Goal: Communication & Community: Answer question/provide support

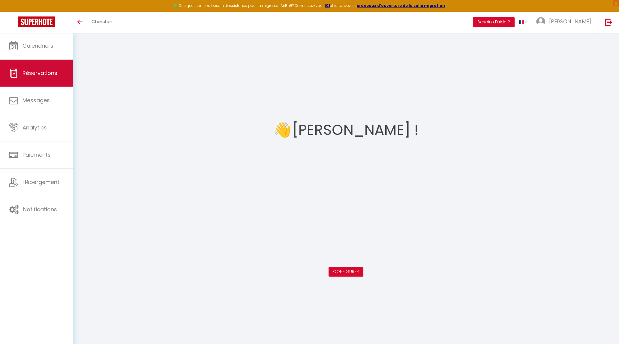
click at [35, 76] on span "Réservations" at bounding box center [39, 72] width 35 height 7
select select "not_cancelled"
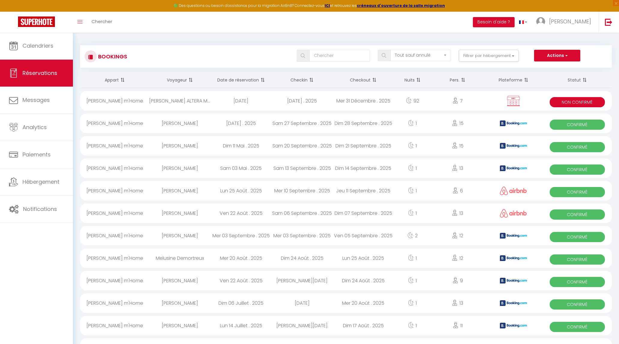
click at [291, 169] on div "Sam 13 Septembre . 2025" at bounding box center [301, 168] width 61 height 19
select select "OK"
select select "KO"
select select "1"
select select "0"
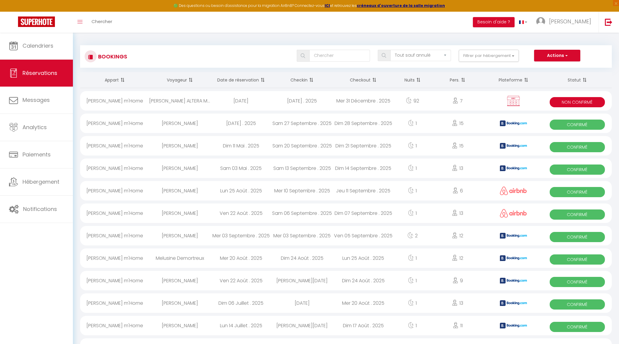
select select "1"
select select
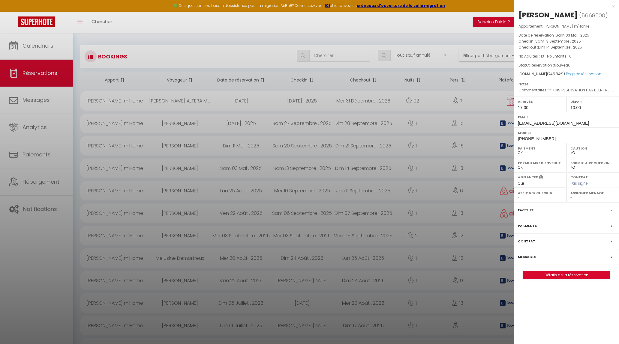
click at [568, 275] on link "Détails de la réservation" at bounding box center [566, 275] width 86 height 8
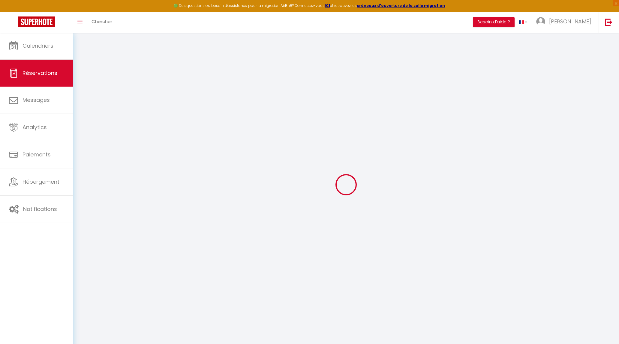
type input "[PERSON_NAME]"
type input "Fredet"
type input "[EMAIL_ADDRESS][DOMAIN_NAME]"
type input "[PHONE_NUMBER]"
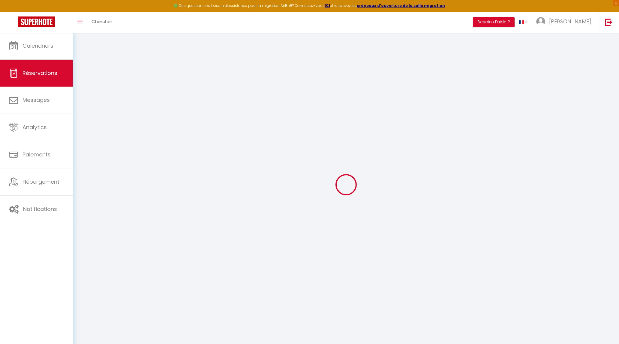
type input "[PHONE_NUMBER]"
type input "."
select select "FR"
type input "108.12"
type input "10.44"
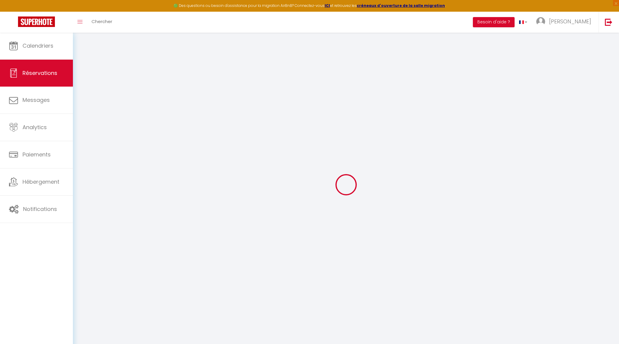
select select "15897"
select select "1"
select select
type input "13"
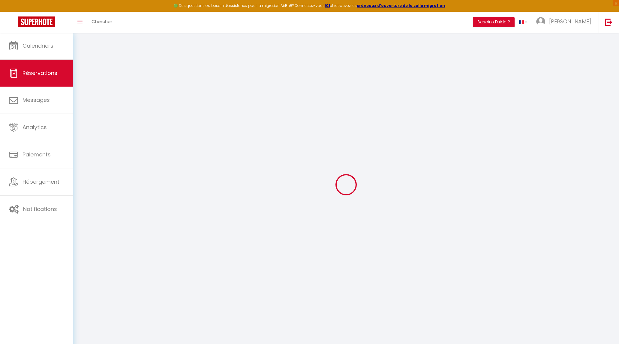
select select "12"
select select
type input "550.8"
checkbox input "false"
type input "0"
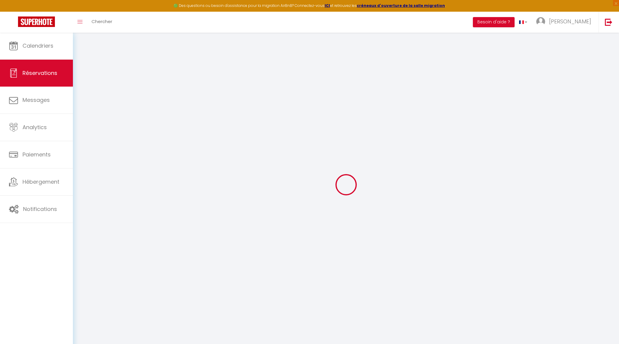
select select "2"
type input "0"
select select
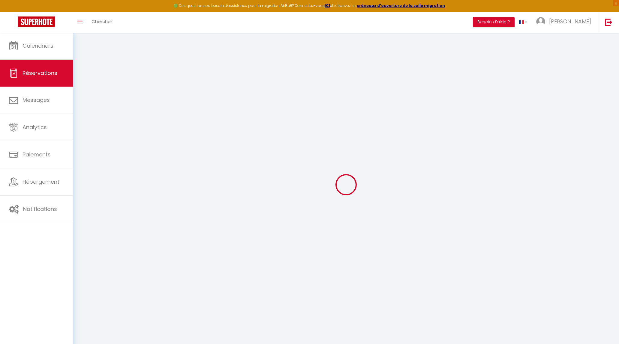
select select
select select "14"
checkbox input "false"
select select
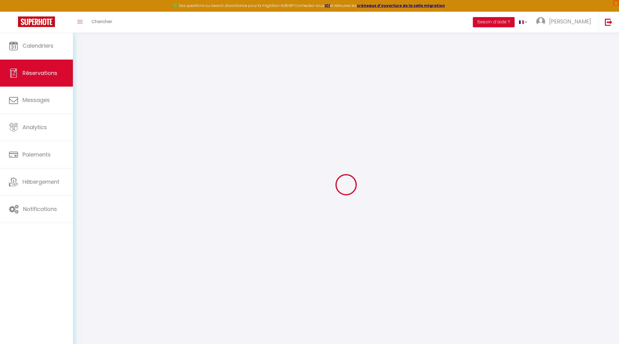
checkbox input "false"
select select
checkbox input "false"
type textarea "** THIS RESERVATION HAS BEEN PRE-PAID ** BOOKING NOTE : Payment charge is EUR 1…"
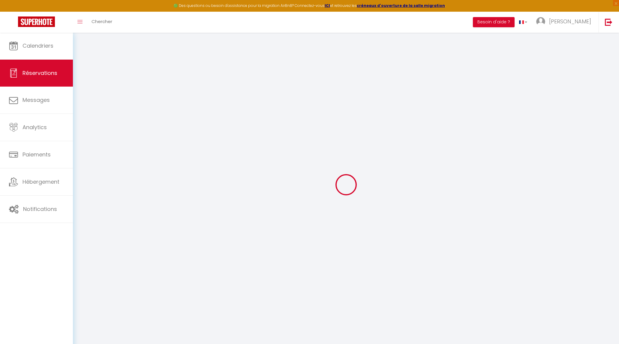
select select
checkbox input "false"
type input "170"
type input "25.04"
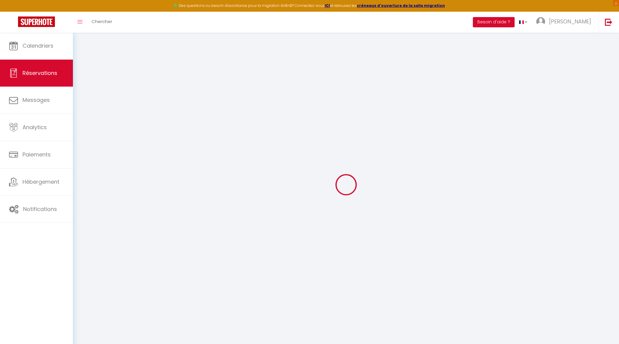
select select
checkbox input "false"
select select "17:00"
select select "10:00"
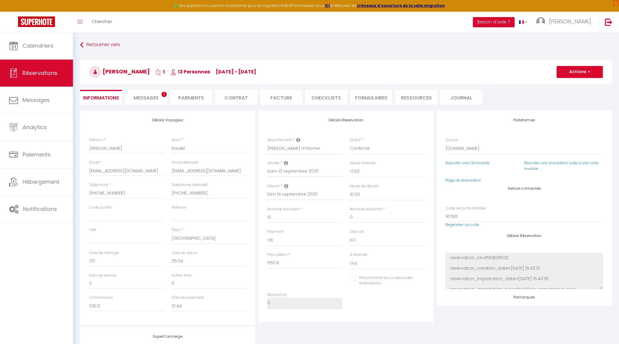
click at [152, 94] on li "Messages 1" at bounding box center [146, 97] width 42 height 15
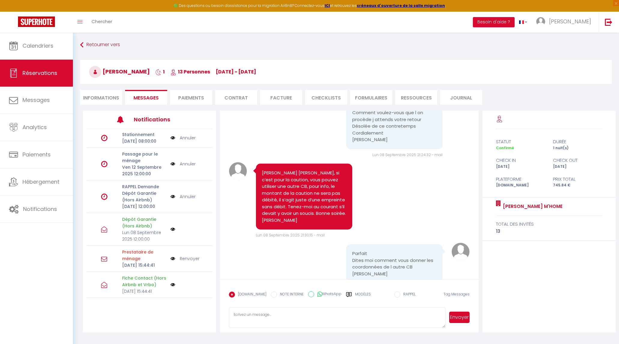
scroll to position [1529, 0]
click at [324, 313] on textarea at bounding box center [337, 317] width 217 height 21
drag, startPoint x: 235, startPoint y: 315, endPoint x: 257, endPoint y: 311, distance: 22.5
click at [235, 315] on textarea "en cliquant sur le lien dans le mail que vous avez reçu [DATE] 12h06" at bounding box center [337, 317] width 217 height 21
click at [394, 314] on textarea "En cliquant sur le lien dans le mail que vous avez reçu [DATE] 12h06" at bounding box center [337, 317] width 217 height 21
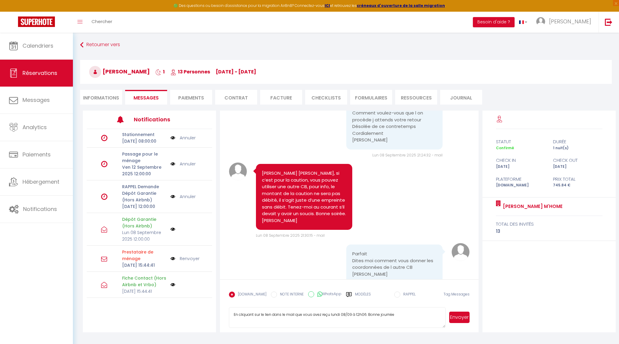
type textarea "En cliquant sur le lien dans le mail que vous avez reçu lundi 08/09 à 12h06. Bo…"
click at [457, 320] on button "Envoyer" at bounding box center [459, 317] width 20 height 11
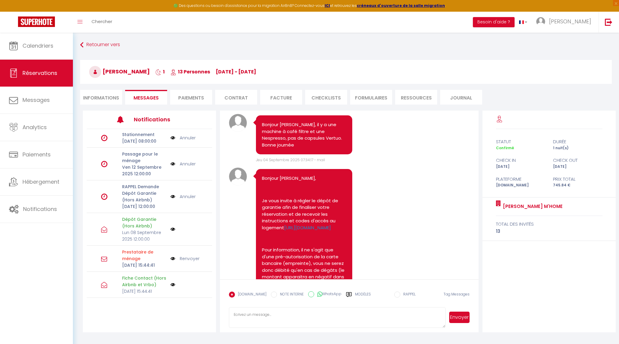
scroll to position [1092, 0]
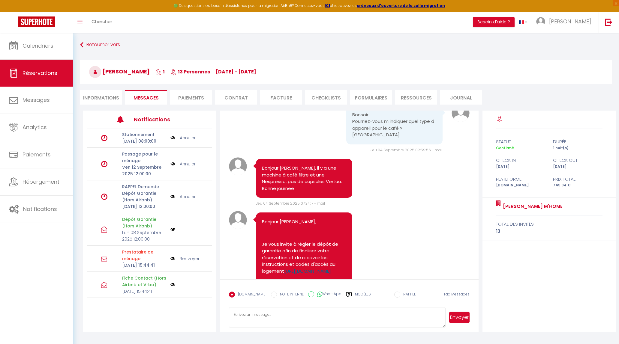
click at [315, 268] on link "[URL][DOMAIN_NAME]" at bounding box center [307, 271] width 47 height 6
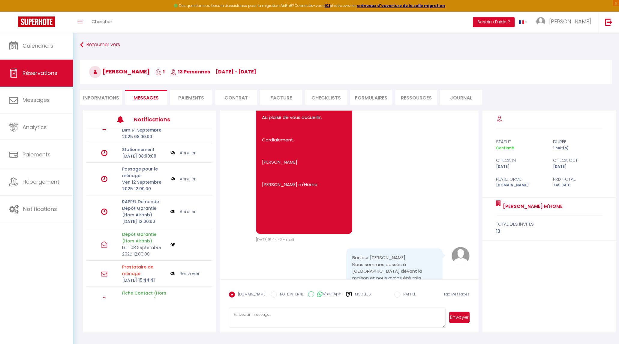
scroll to position [87, 0]
